Goal: Information Seeking & Learning: Learn about a topic

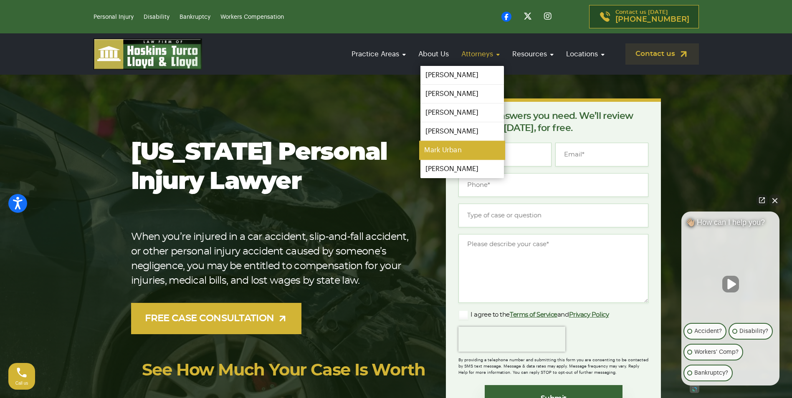
click at [461, 151] on link "Mark Urban" at bounding box center [462, 150] width 86 height 19
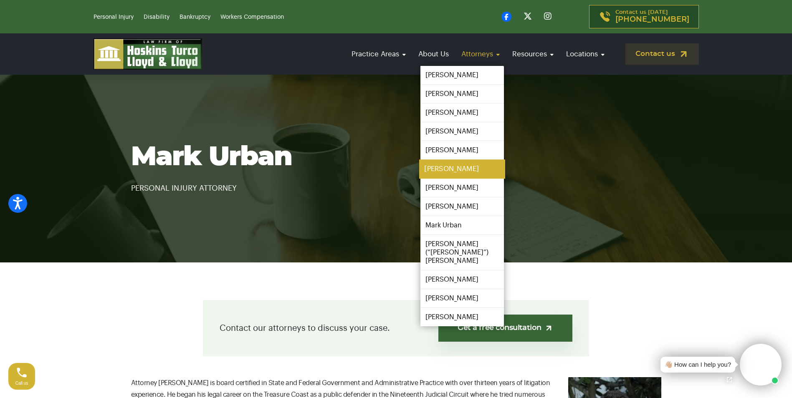
click at [474, 165] on link "[PERSON_NAME]" at bounding box center [462, 169] width 86 height 19
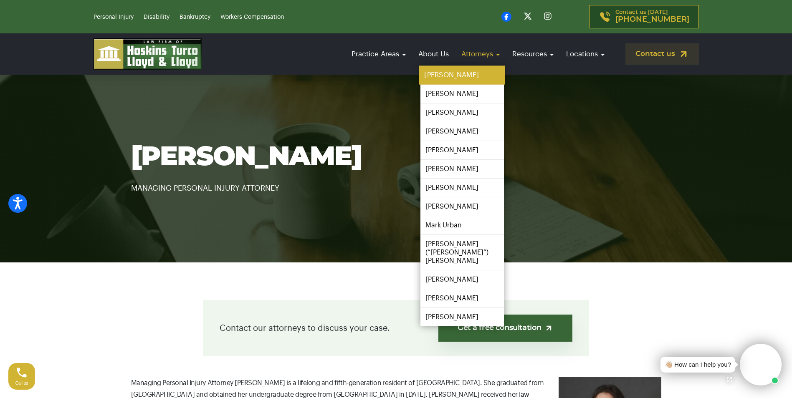
click at [455, 80] on link "[PERSON_NAME]" at bounding box center [462, 75] width 86 height 19
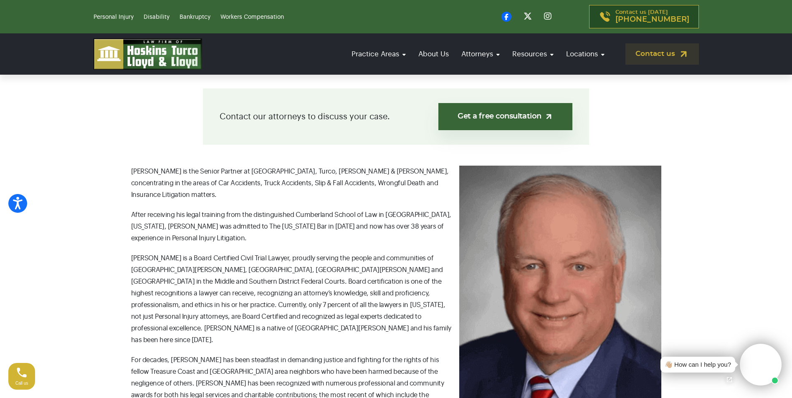
scroll to position [209, 0]
